Goal: Go to known website: Go to known website

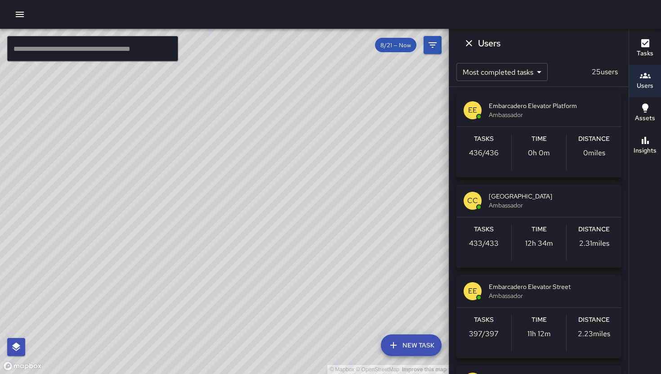
scroll to position [318, 0]
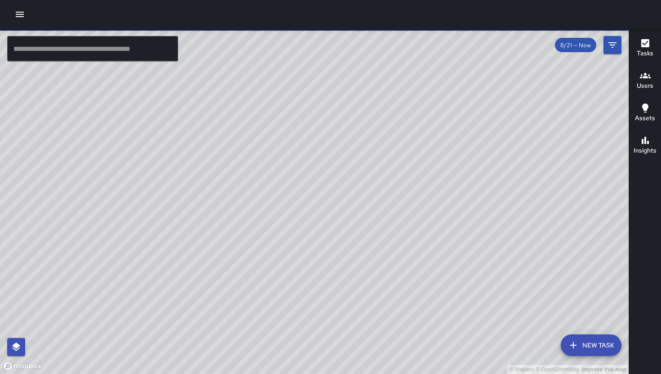
click at [646, 80] on icon "button" at bounding box center [645, 75] width 11 height 11
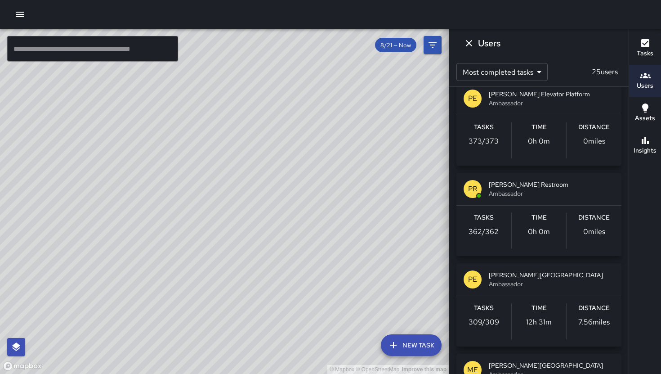
scroll to position [361, 0]
